Goal: Information Seeking & Learning: Learn about a topic

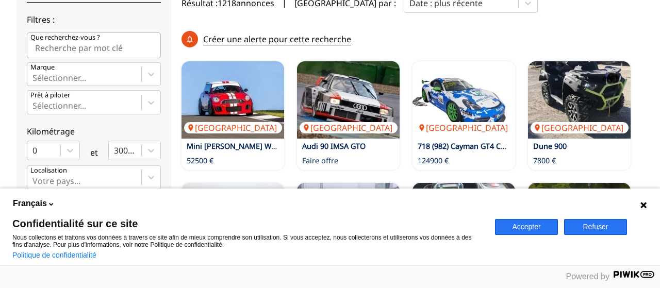
scroll to position [320, 0]
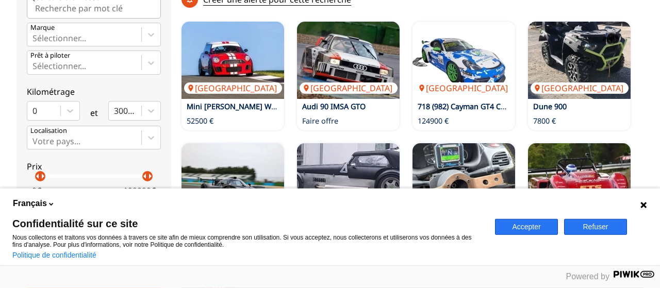
click at [581, 226] on button "Refuser" at bounding box center [595, 227] width 63 height 16
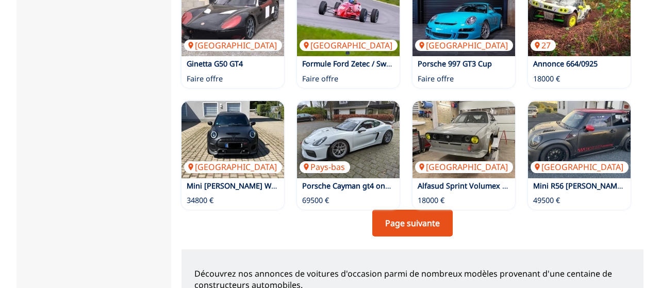
scroll to position [791, 0]
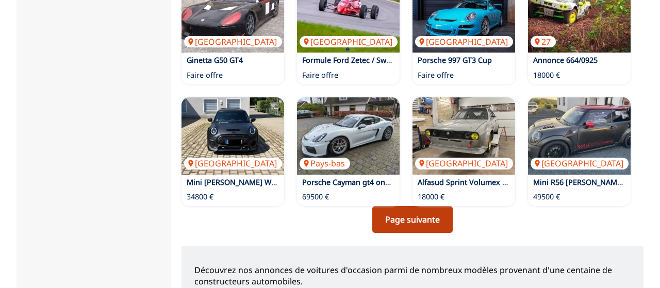
click at [409, 206] on link "Page suivante" at bounding box center [413, 219] width 80 height 27
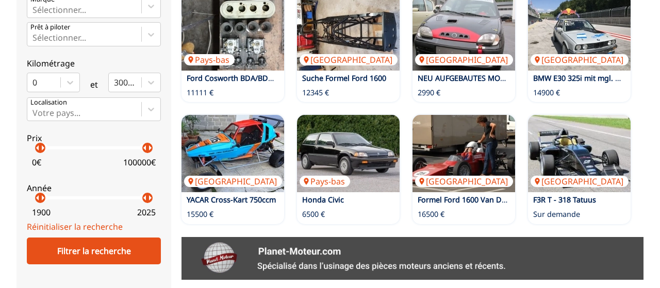
scroll to position [348, 0]
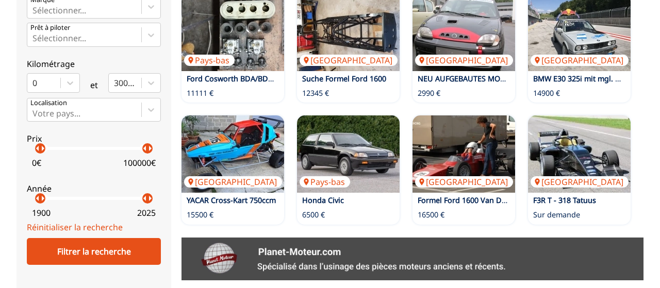
click at [150, 151] on p "arrow_right" at bounding box center [150, 148] width 12 height 12
click at [150, 150] on p "arrow_right" at bounding box center [150, 148] width 12 height 12
click at [140, 162] on p "100000 €" at bounding box center [139, 162] width 33 height 11
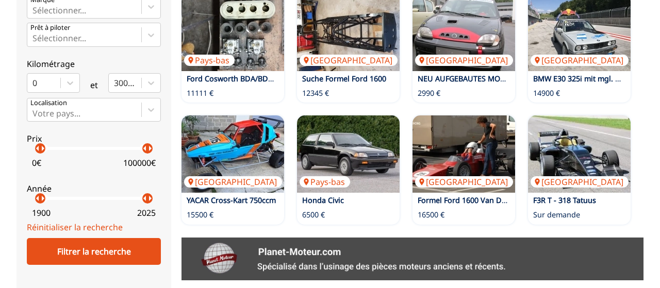
click at [147, 144] on p "arrow_right" at bounding box center [150, 148] width 12 height 12
click at [147, 147] on p "arrow_right" at bounding box center [150, 148] width 12 height 12
click at [150, 147] on p "arrow_right" at bounding box center [150, 148] width 12 height 12
click at [131, 159] on p "100000 €" at bounding box center [139, 162] width 33 height 11
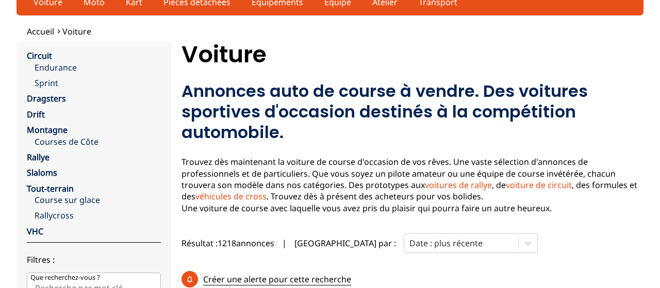
scroll to position [28, 0]
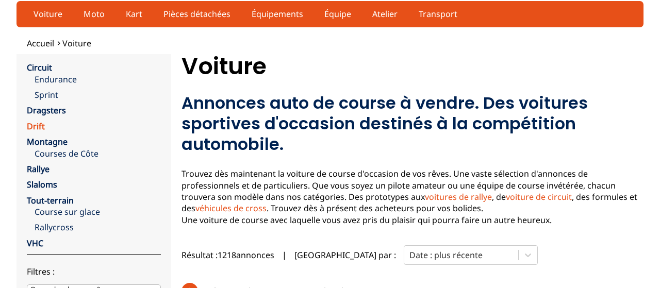
click at [43, 129] on link "Drift" at bounding box center [36, 126] width 18 height 11
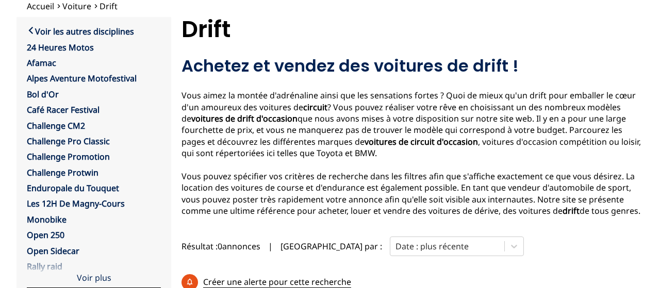
scroll to position [65, 0]
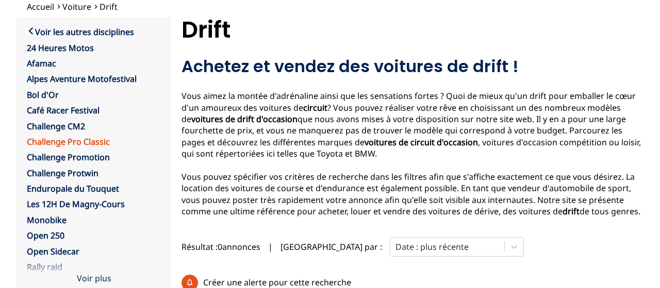
click at [43, 141] on link "Challenge Pro Classic" at bounding box center [68, 141] width 83 height 11
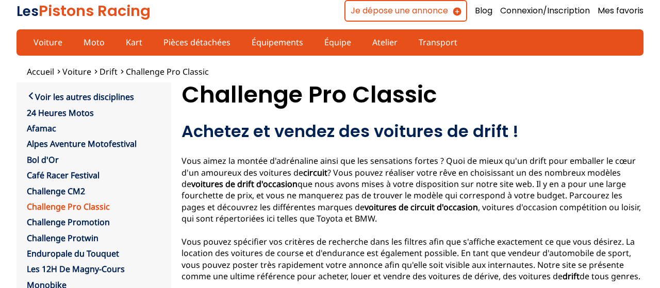
click at [59, 206] on link "Challenge Pro Classic" at bounding box center [68, 206] width 83 height 11
click at [64, 206] on link "Challenge Pro Classic" at bounding box center [68, 206] width 83 height 11
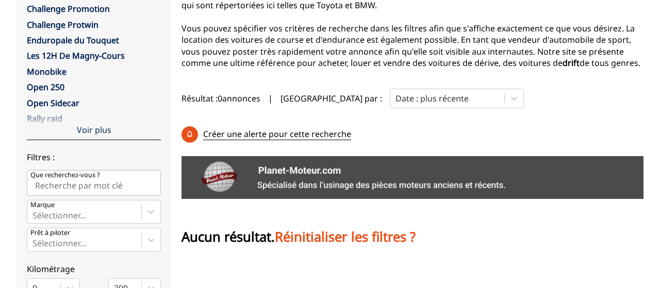
scroll to position [214, 0]
click at [77, 56] on link "Les 12H De Magny-Cours" at bounding box center [76, 55] width 98 height 11
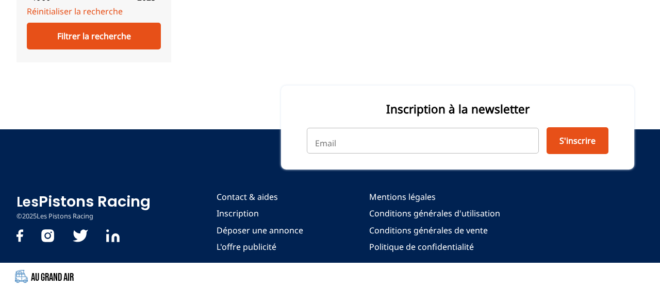
scroll to position [635, 0]
